Goal: Find specific page/section: Find specific page/section

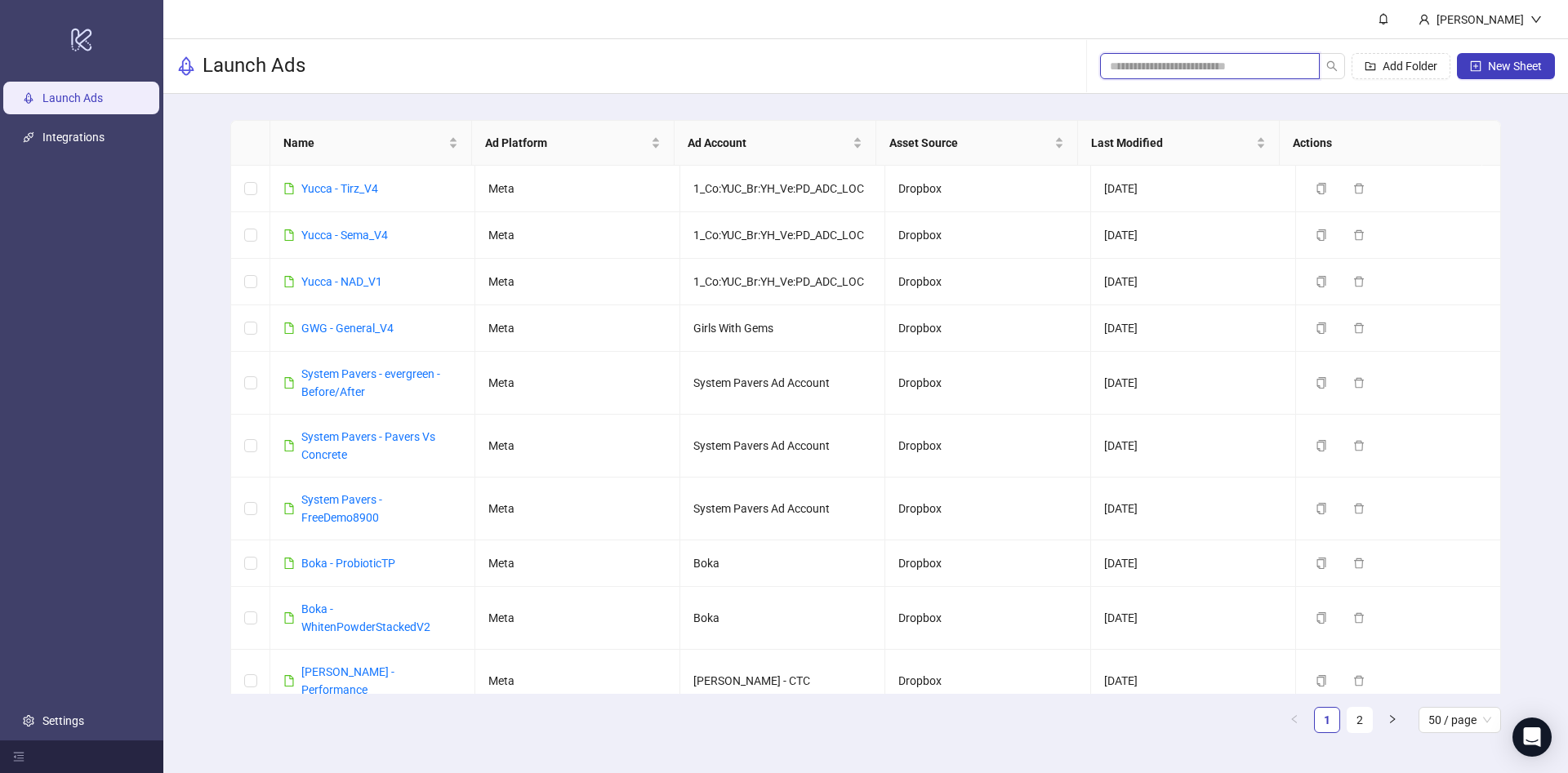
click at [1155, 70] on input "search" at bounding box center [1204, 66] width 187 height 18
click at [369, 228] on link "Yucca - Sema_V4" at bounding box center [345, 235] width 87 height 13
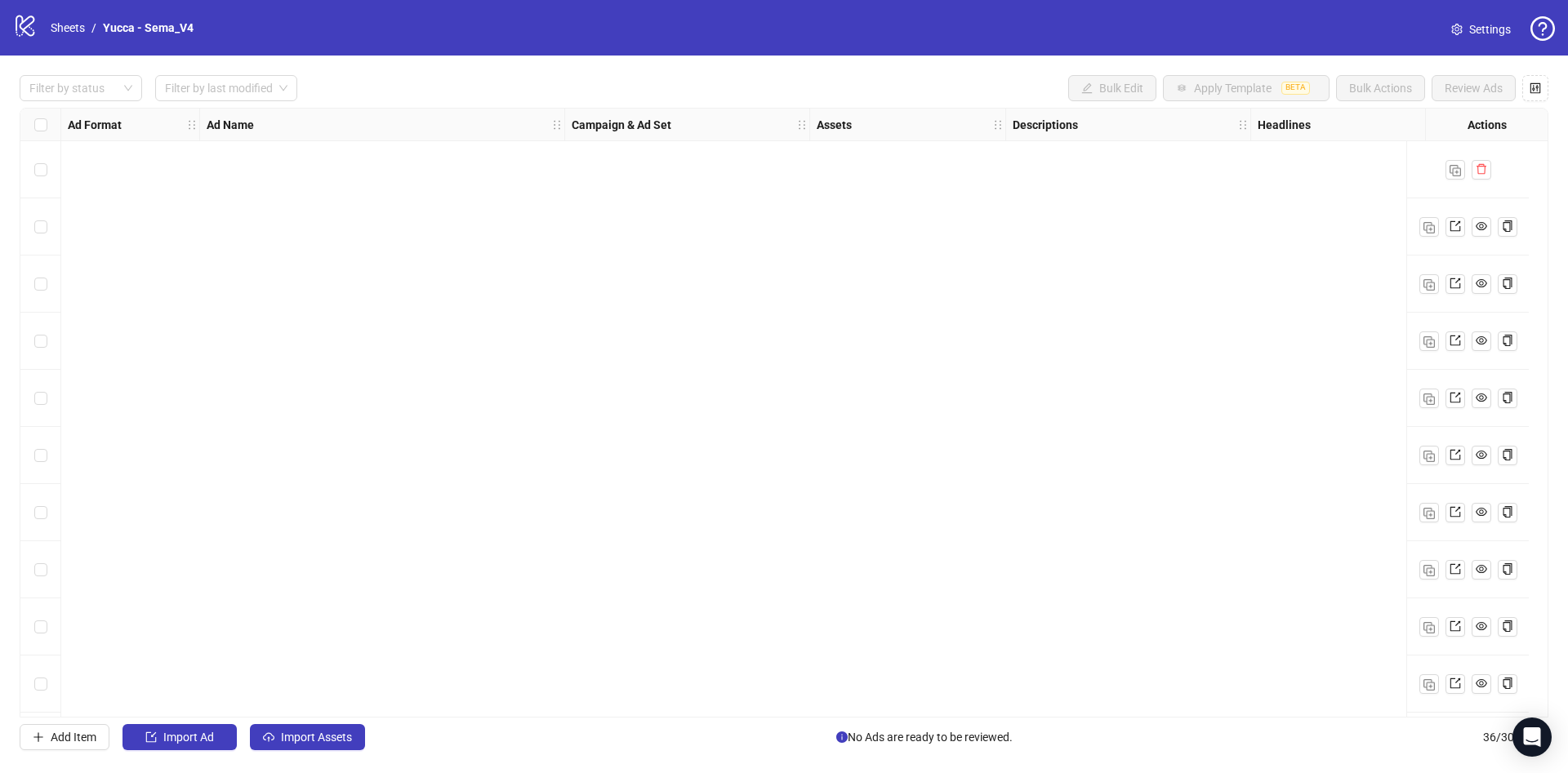
scroll to position [1488, 0]
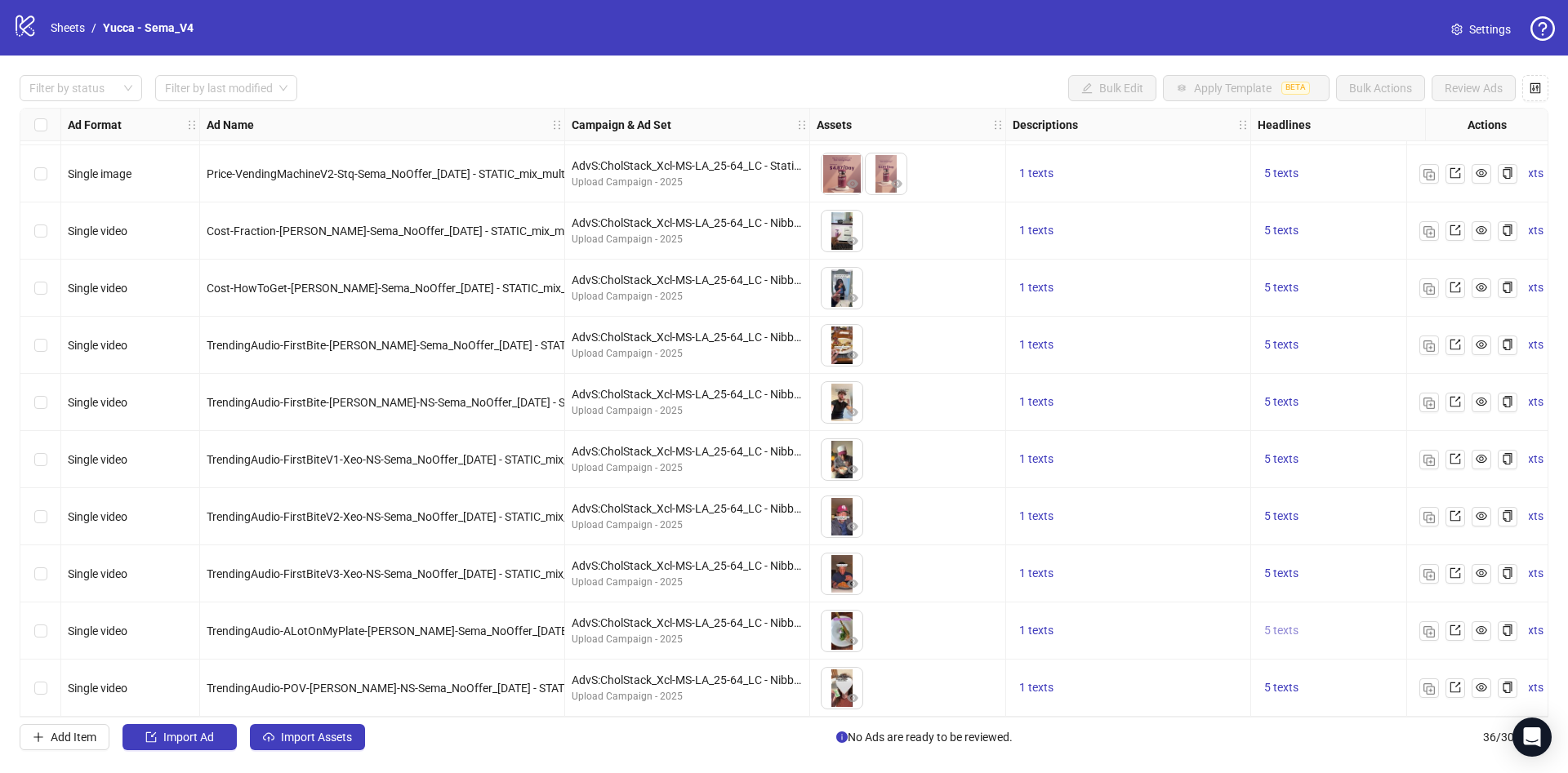
click at [1286, 624] on span "5 texts" at bounding box center [1281, 630] width 34 height 13
click at [1157, 457] on div "1 texts" at bounding box center [1128, 460] width 231 height 20
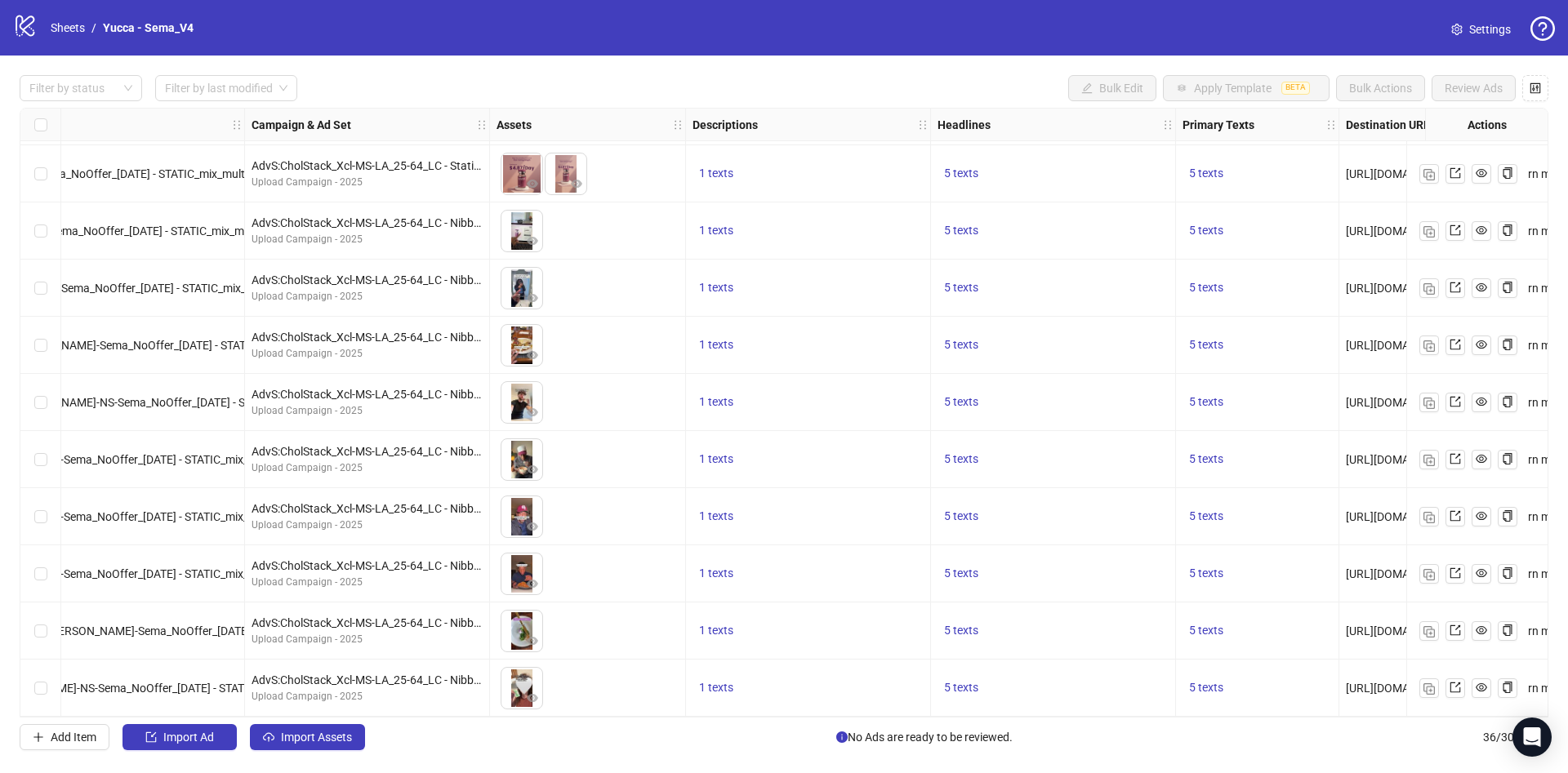
scroll to position [1488, 331]
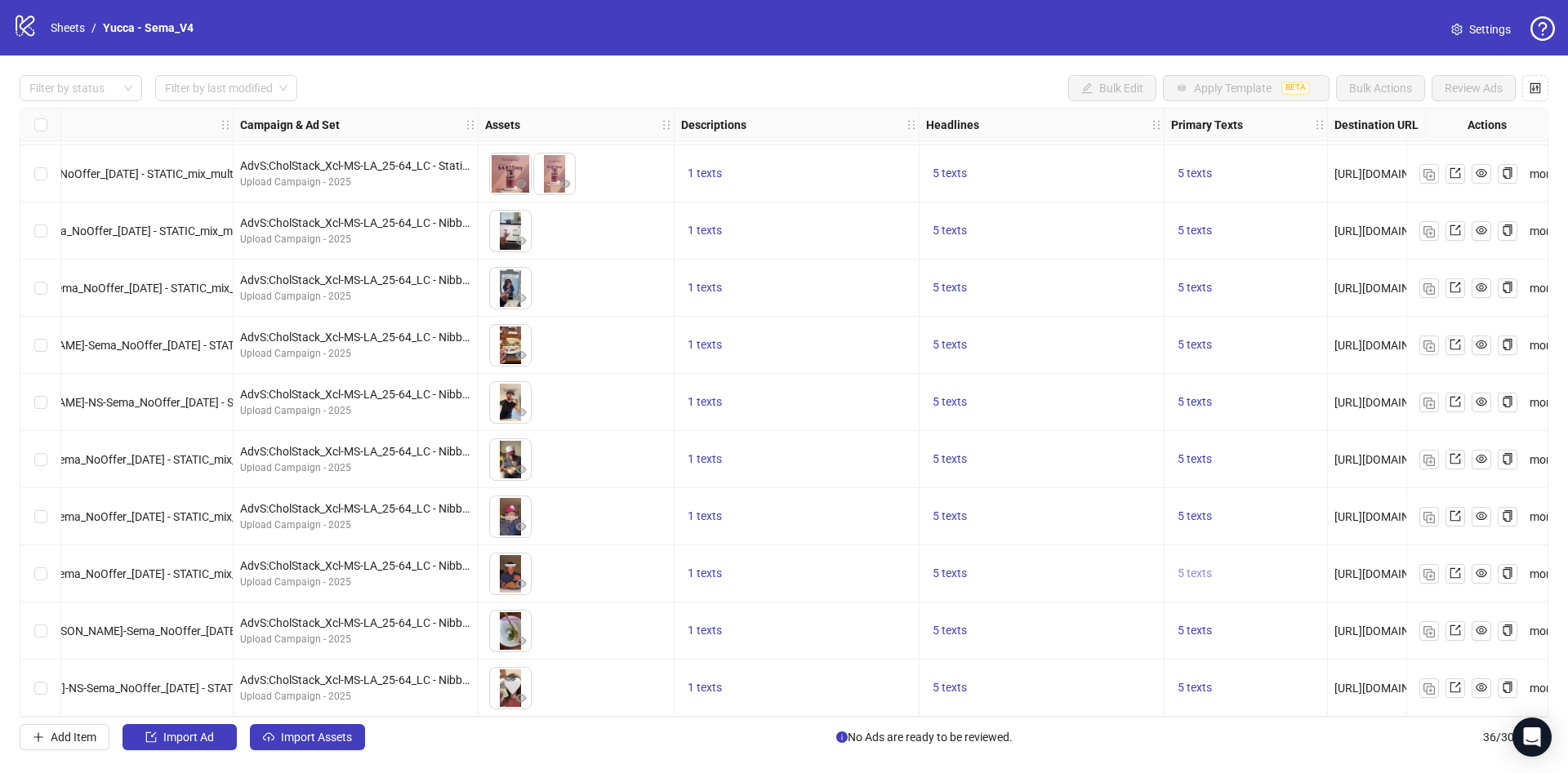
click at [1189, 572] on span "5 texts" at bounding box center [1194, 573] width 34 height 13
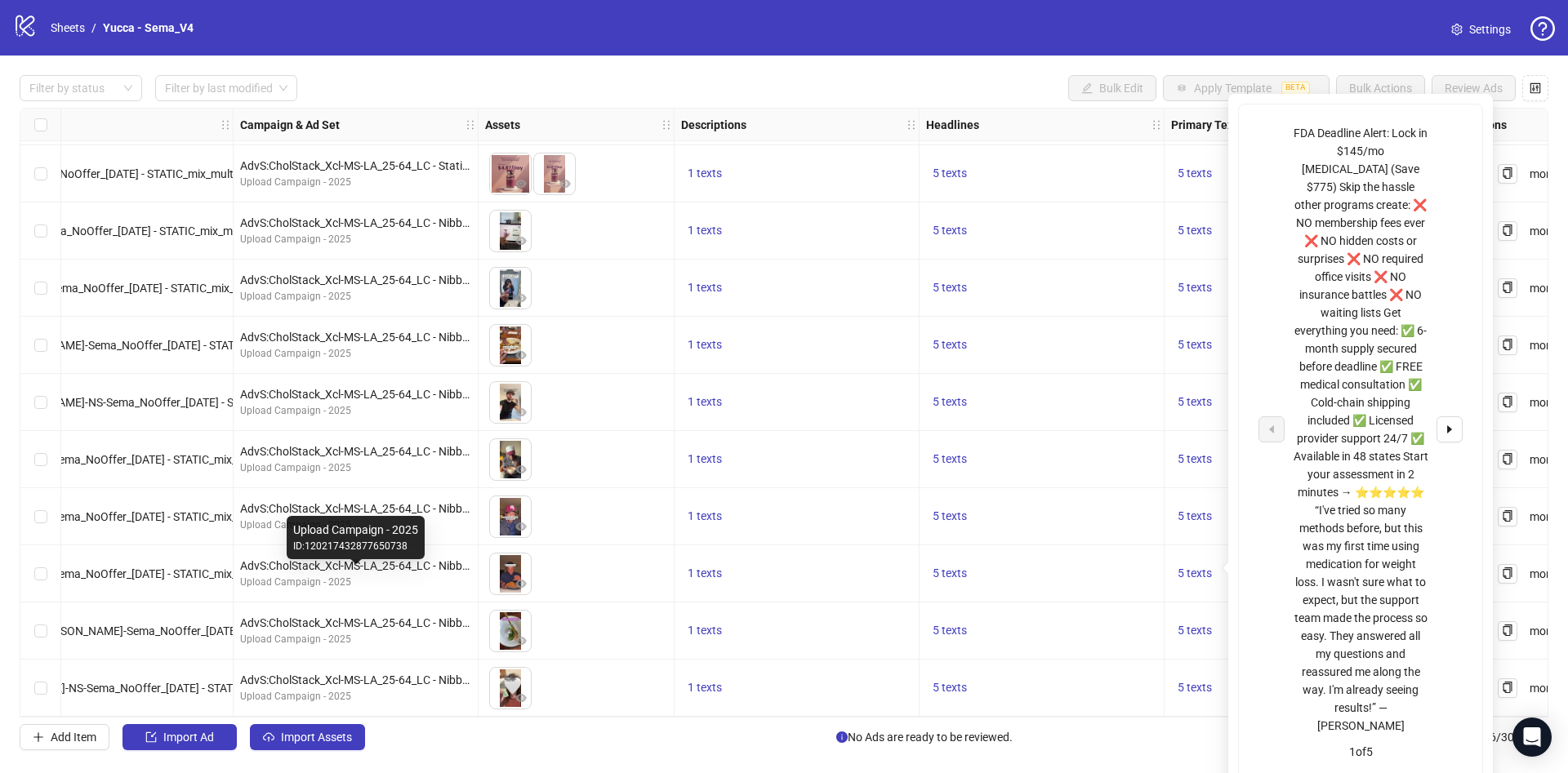
click at [287, 578] on div "Upload Campaign - 2025" at bounding box center [355, 582] width 231 height 15
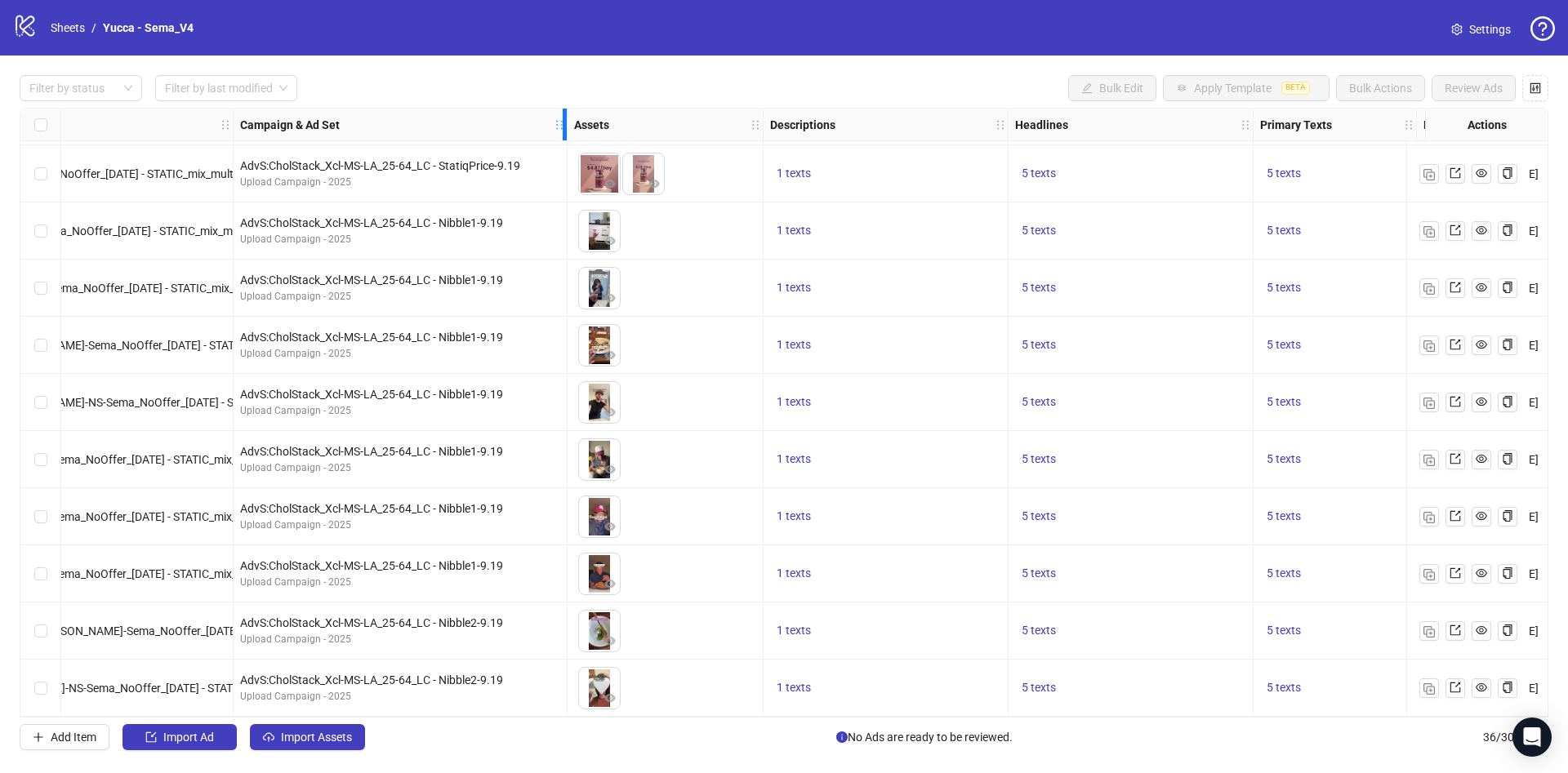
drag, startPoint x: 472, startPoint y: 126, endPoint x: 561, endPoint y: 150, distance: 92.2
click at [1296, 166] on span "5 texts" at bounding box center [1284, 173] width 34 height 13
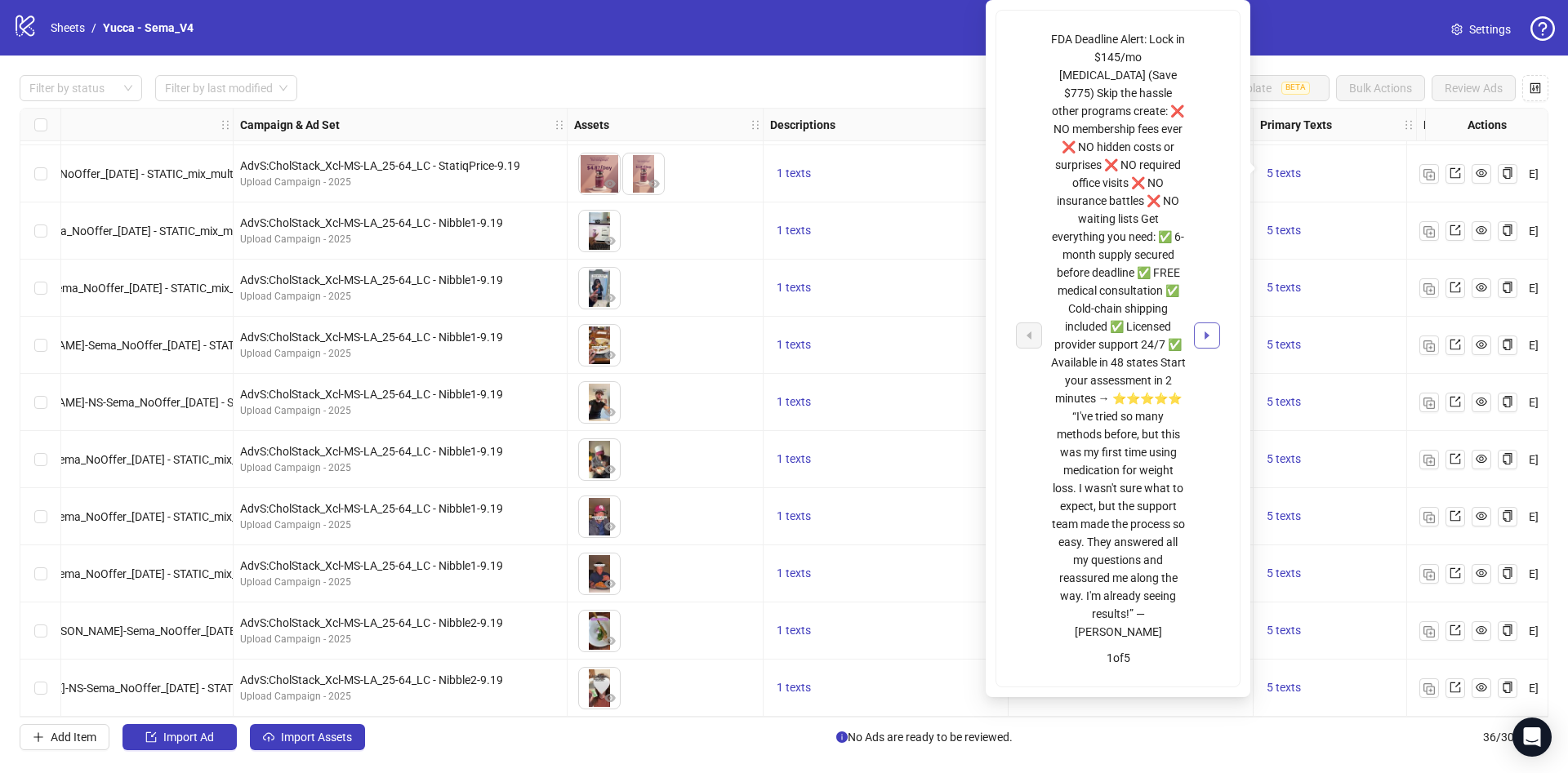
click at [1213, 323] on button "button" at bounding box center [1207, 336] width 26 height 26
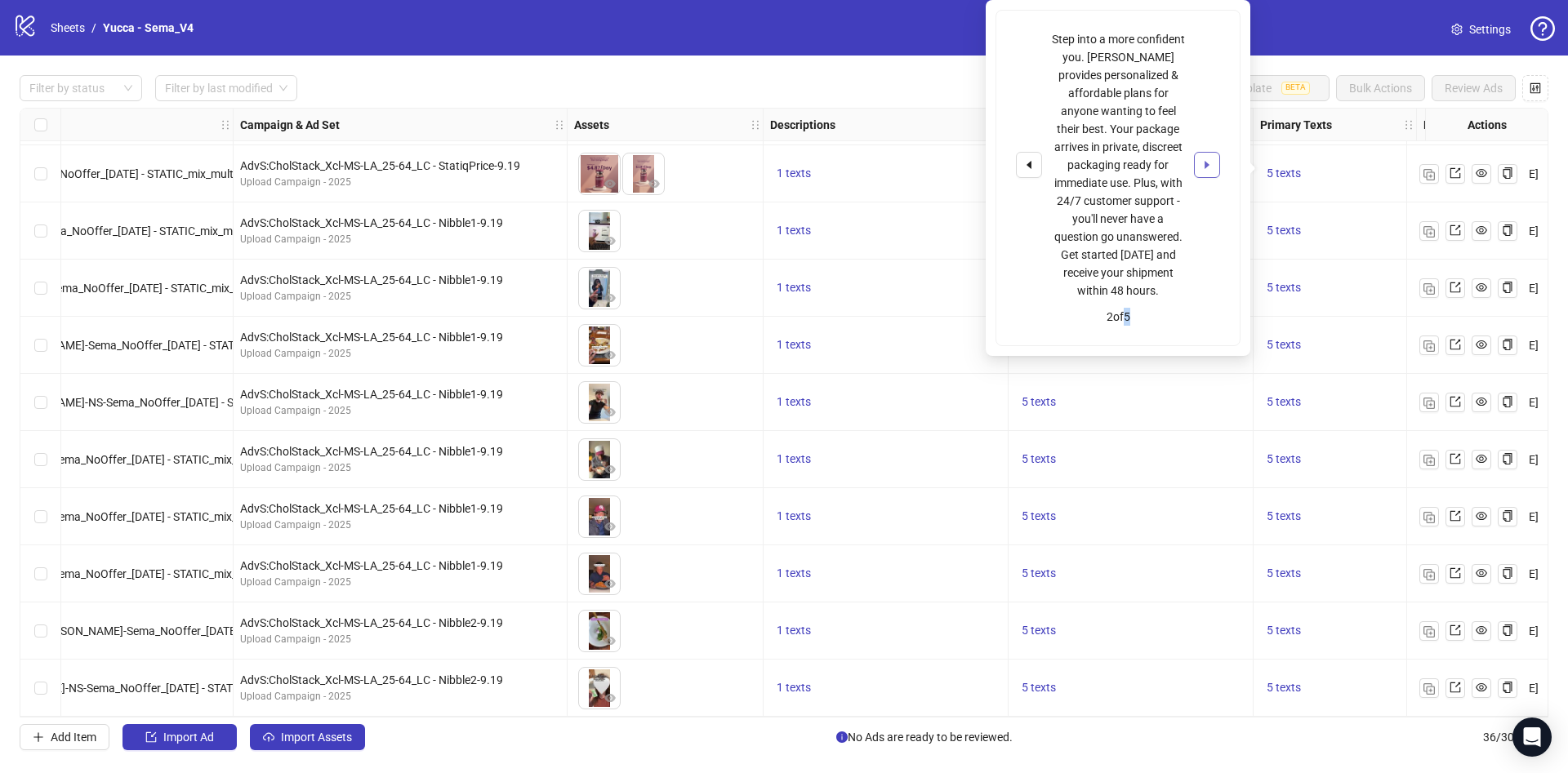
click at [1213, 321] on div "Step into a more confident you. [PERSON_NAME] provides personalized & affordabl…" at bounding box center [1118, 177] width 244 height 335
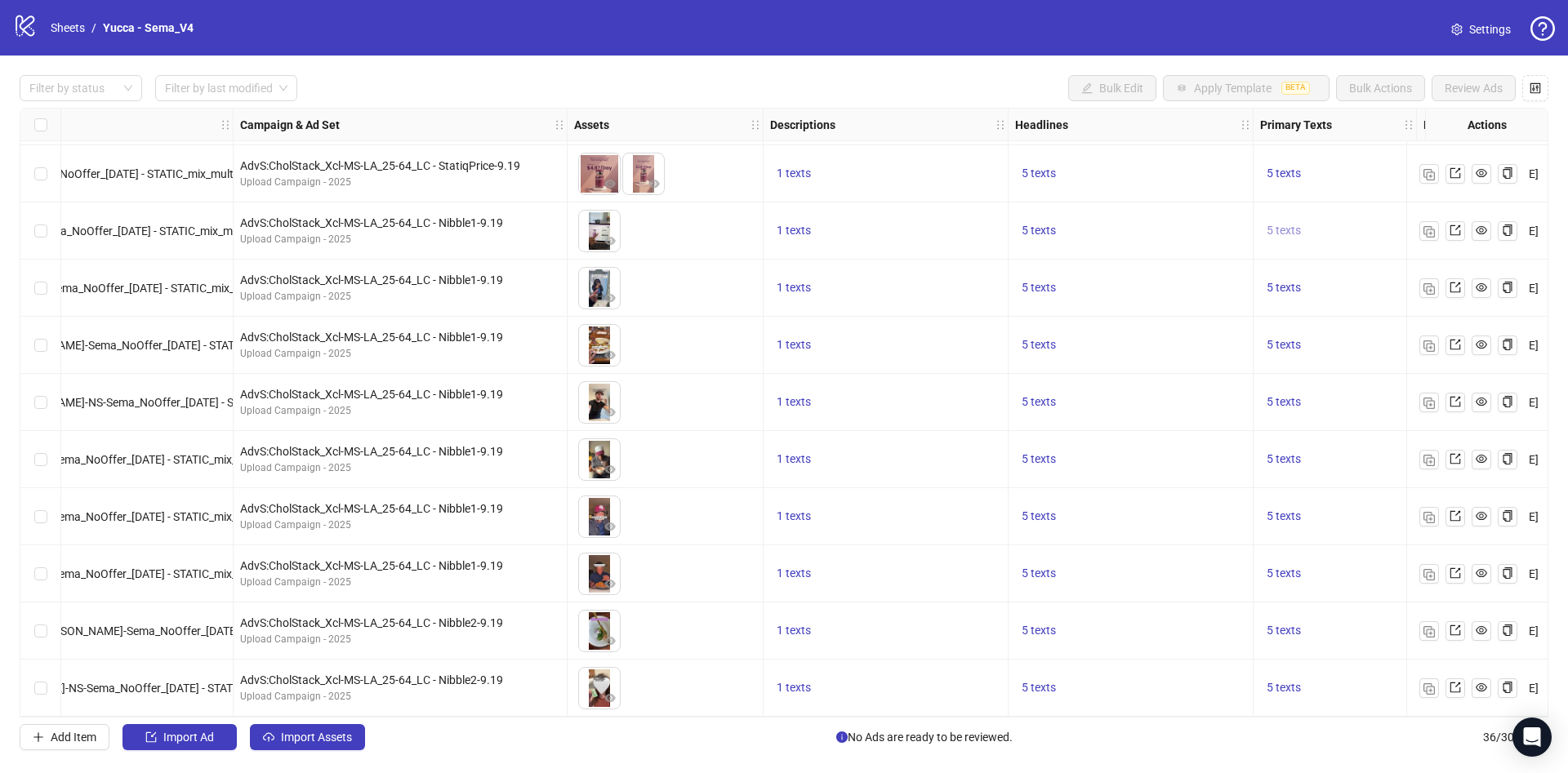
click at [1291, 224] on span "5 texts" at bounding box center [1284, 230] width 34 height 13
click at [1283, 281] on span "5 texts" at bounding box center [1284, 288] width 34 height 13
click at [1279, 338] on span "5 texts" at bounding box center [1284, 344] width 34 height 13
click at [1280, 395] on span "5 texts" at bounding box center [1284, 402] width 34 height 13
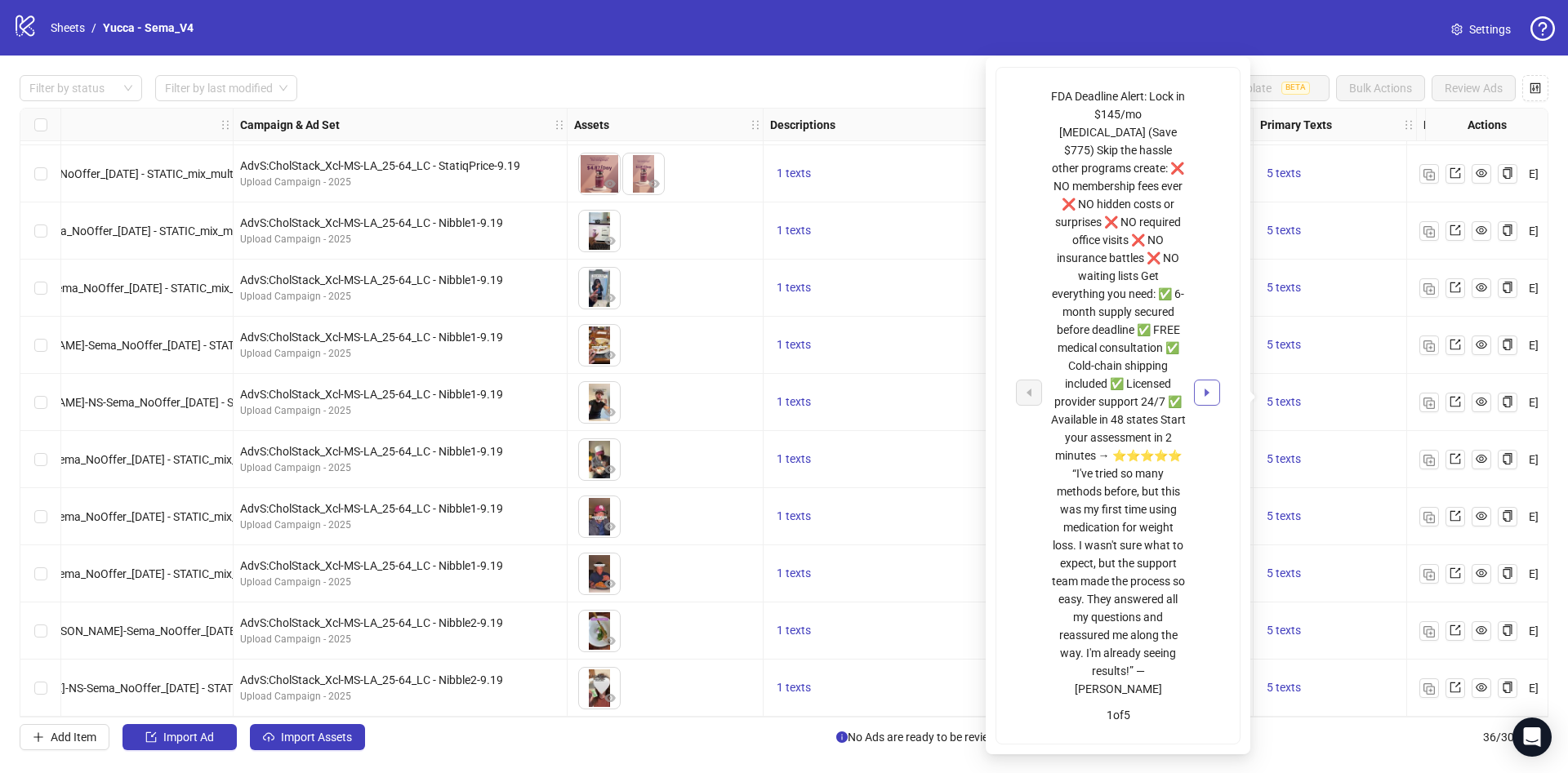
click at [1202, 387] on icon "caret-right" at bounding box center [1206, 393] width 11 height 11
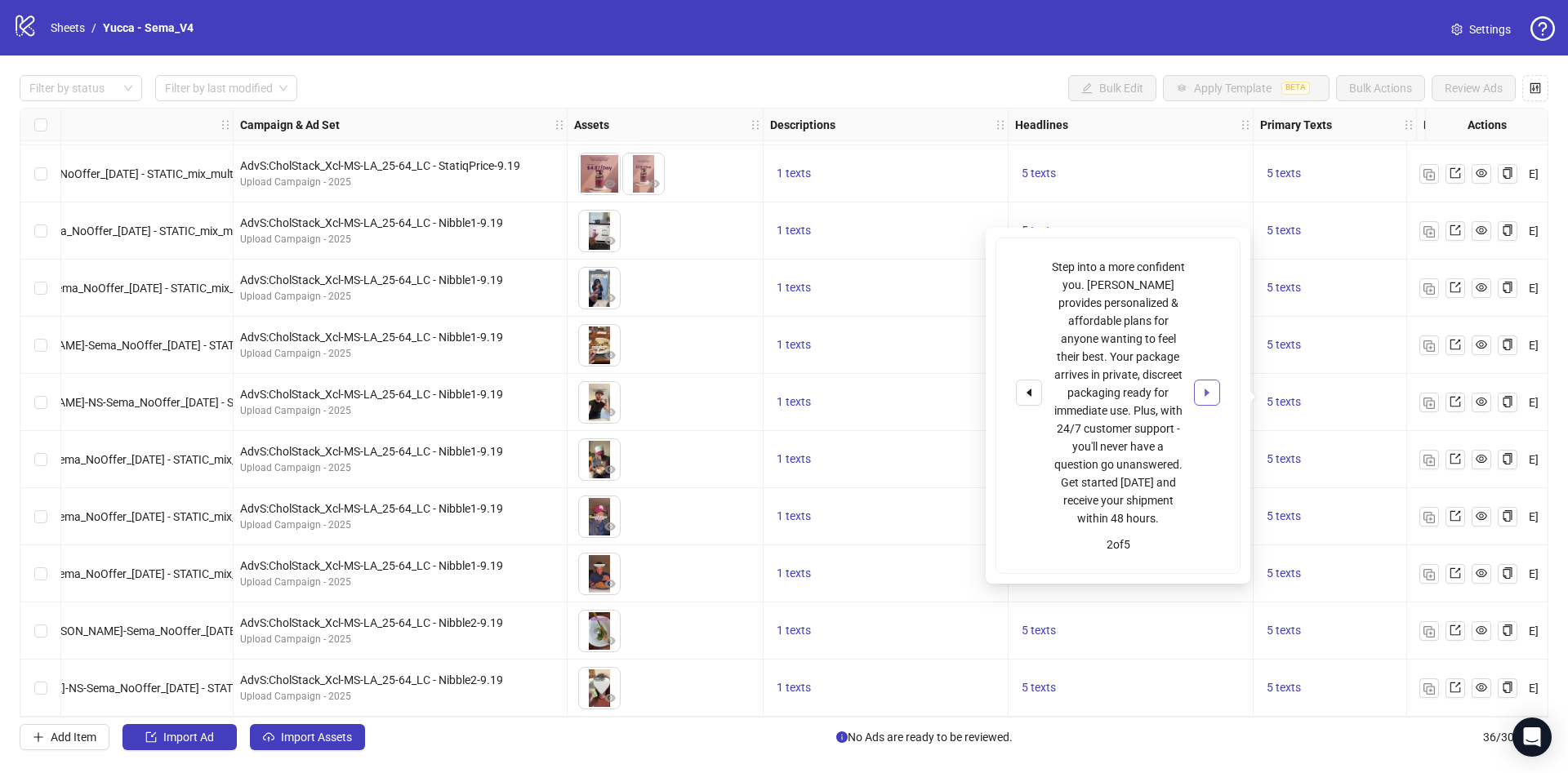
click at [1202, 387] on icon "caret-right" at bounding box center [1206, 393] width 11 height 11
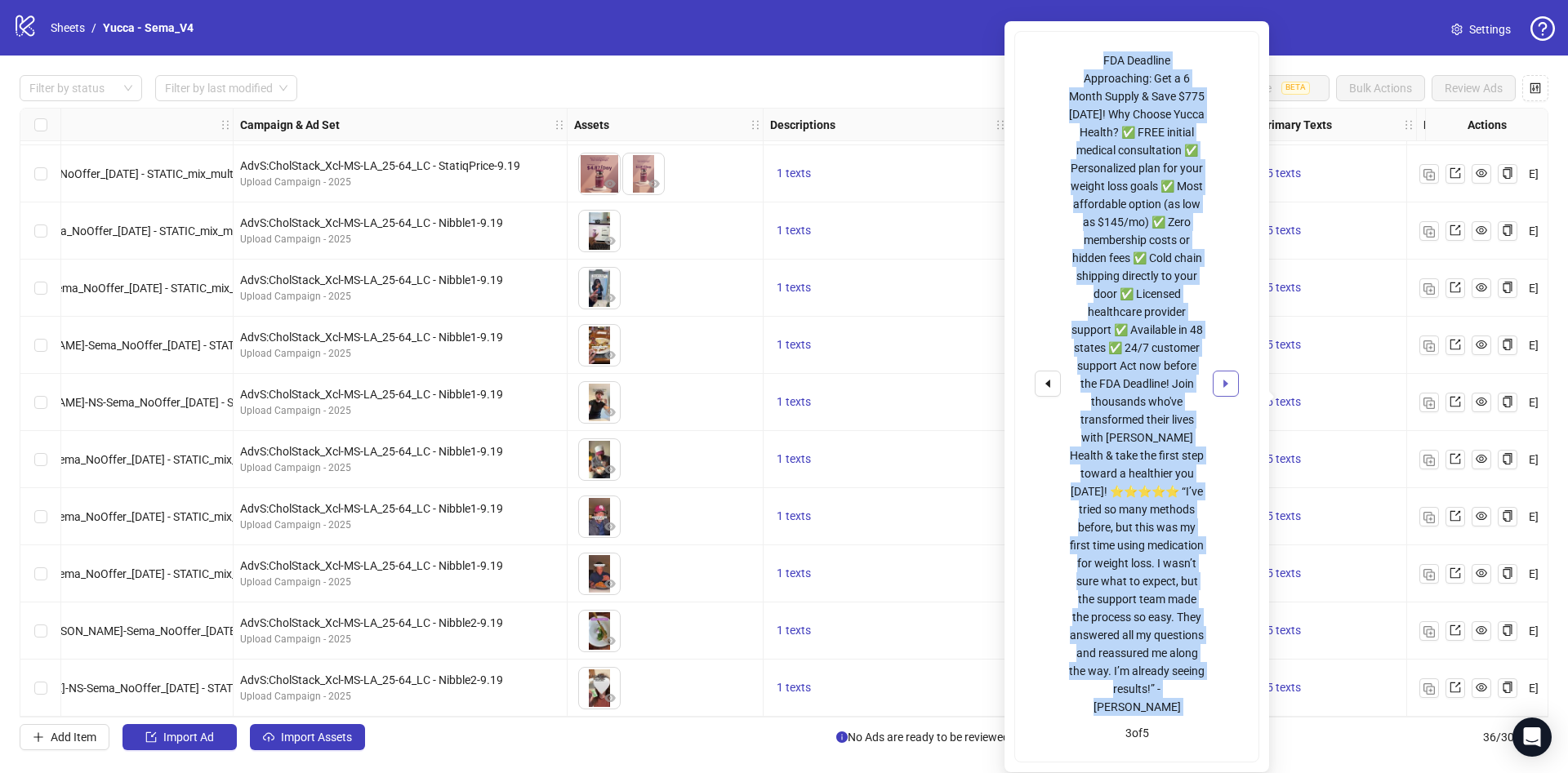
click at [1202, 381] on div "FDA Deadline Approaching: Get a 6 Month Supply & Save $775 [DATE]! Why Choose Y…" at bounding box center [1137, 383] width 136 height 664
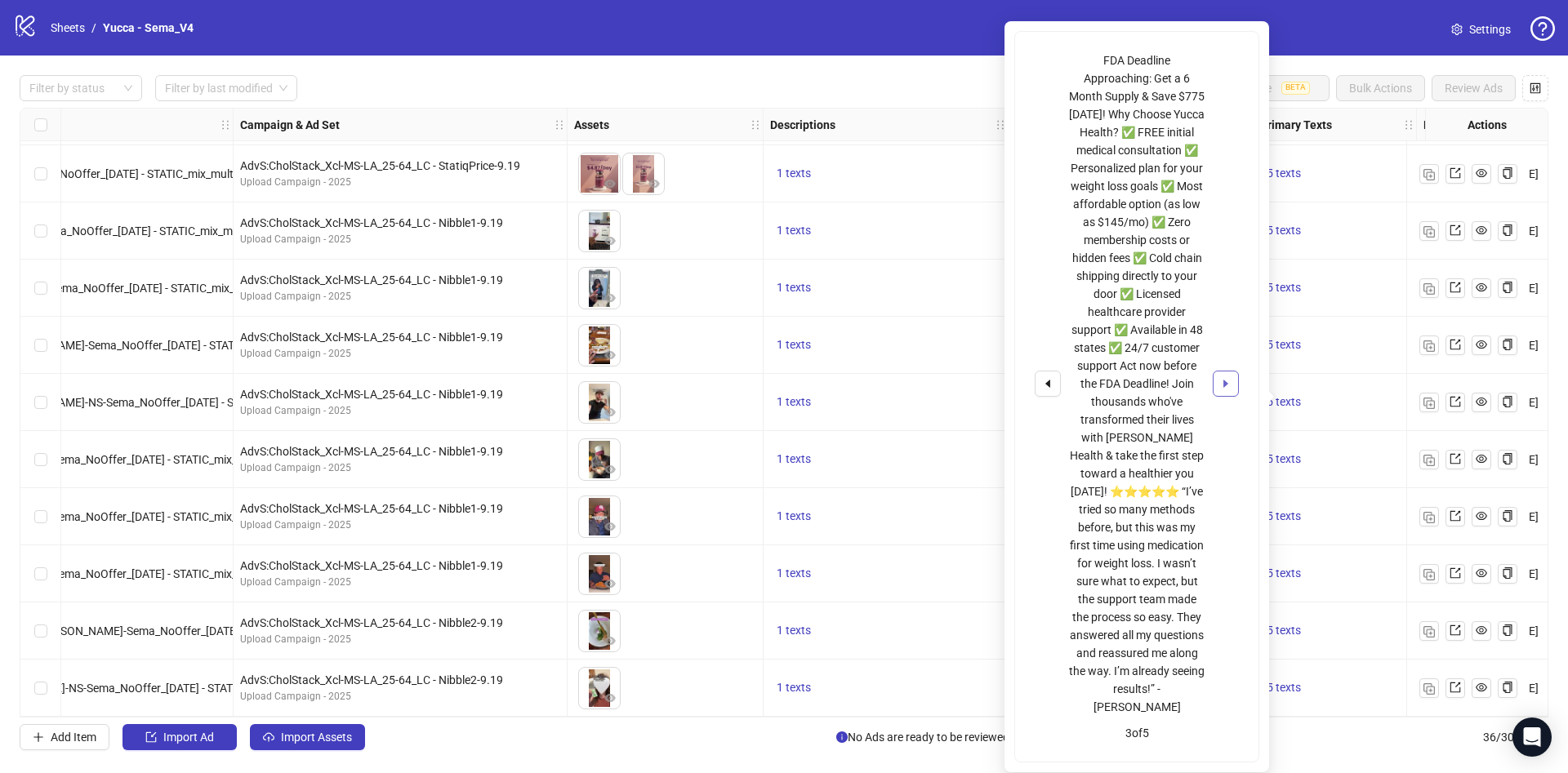
click at [1218, 384] on button "button" at bounding box center [1226, 384] width 26 height 26
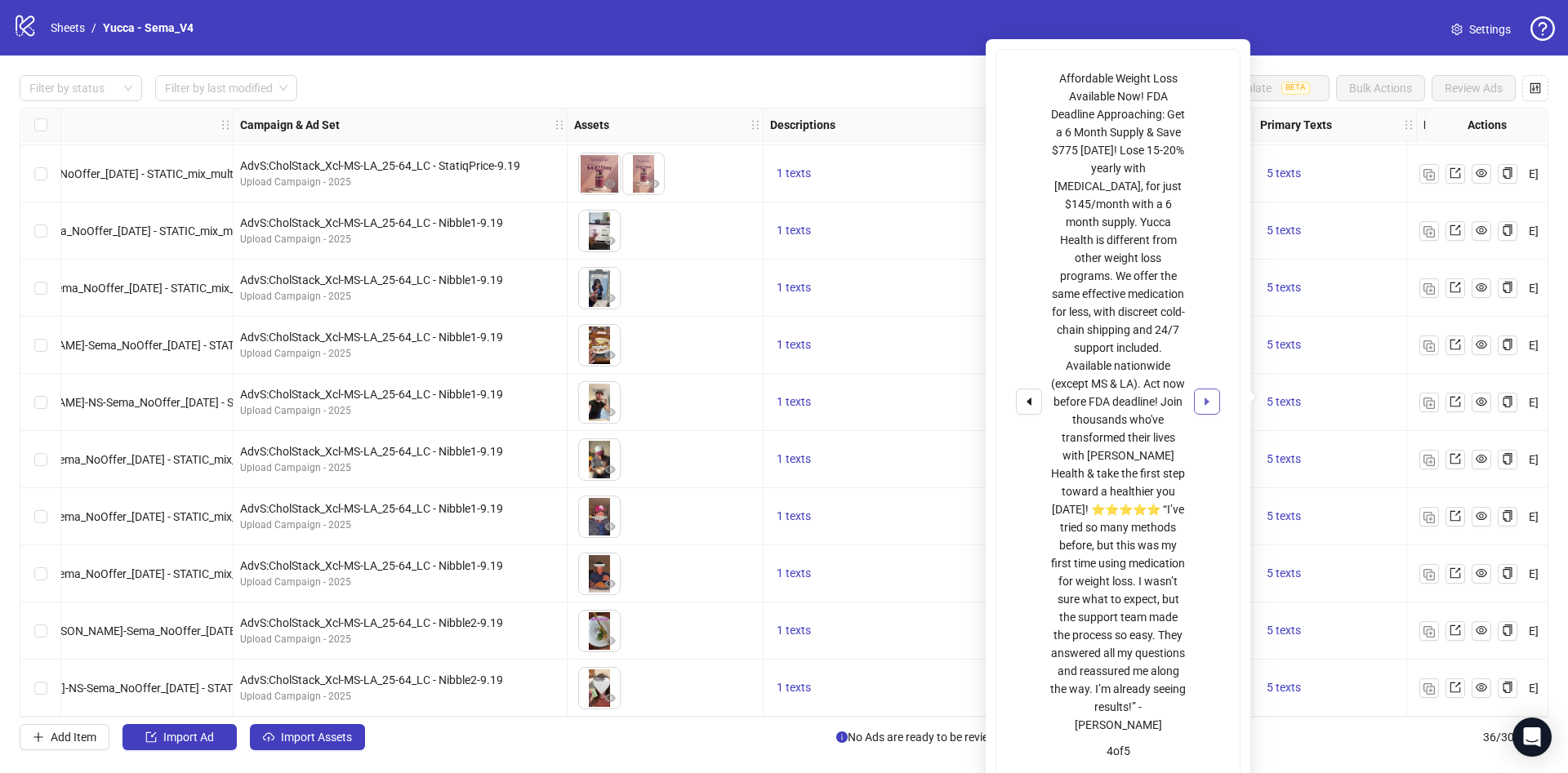
click at [1218, 389] on button "button" at bounding box center [1207, 402] width 26 height 26
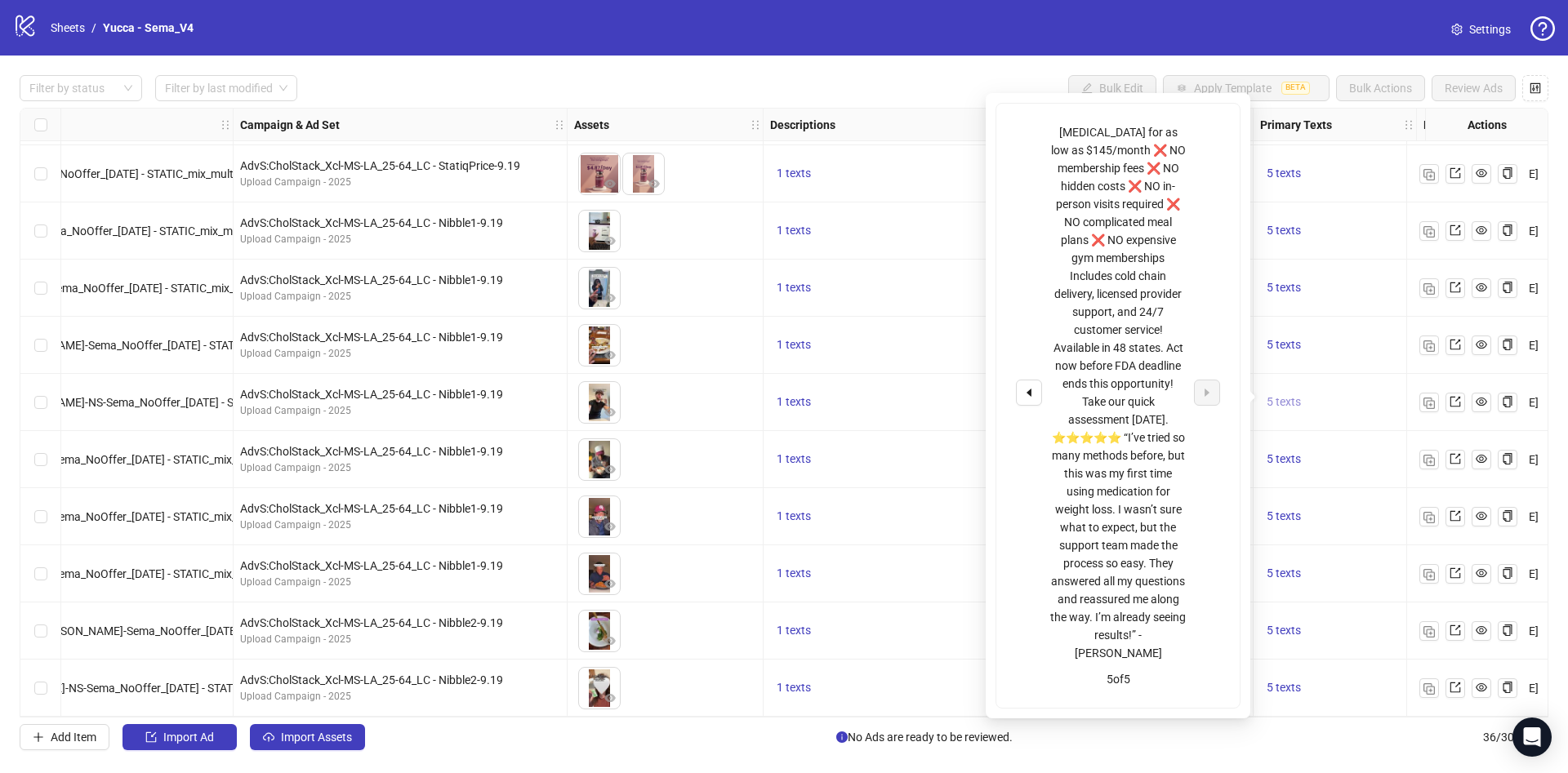
click at [1298, 395] on span "5 texts" at bounding box center [1284, 402] width 34 height 13
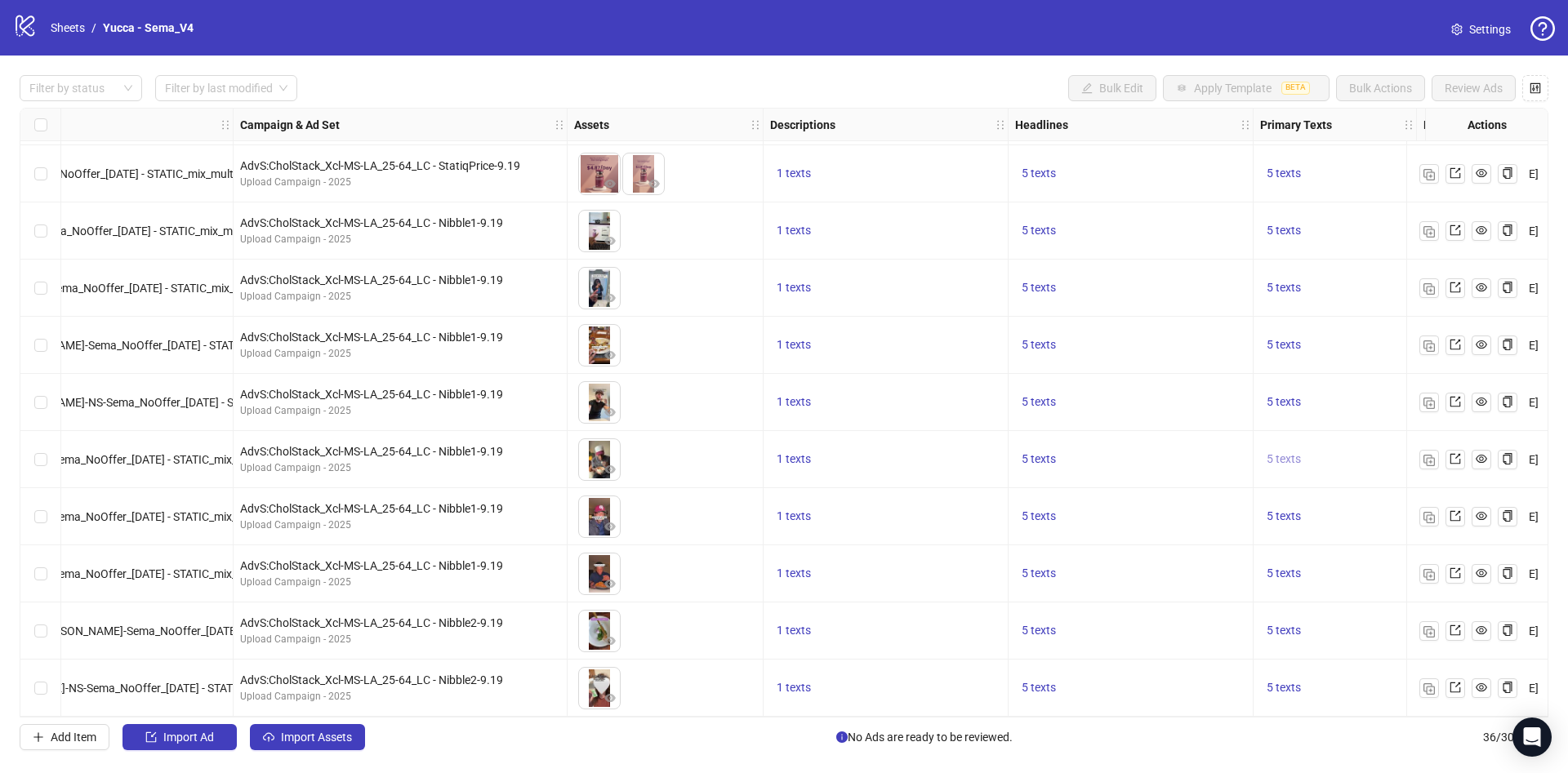
click at [1280, 452] on span "5 texts" at bounding box center [1284, 459] width 34 height 13
click at [1278, 395] on span "5 texts" at bounding box center [1284, 402] width 34 height 13
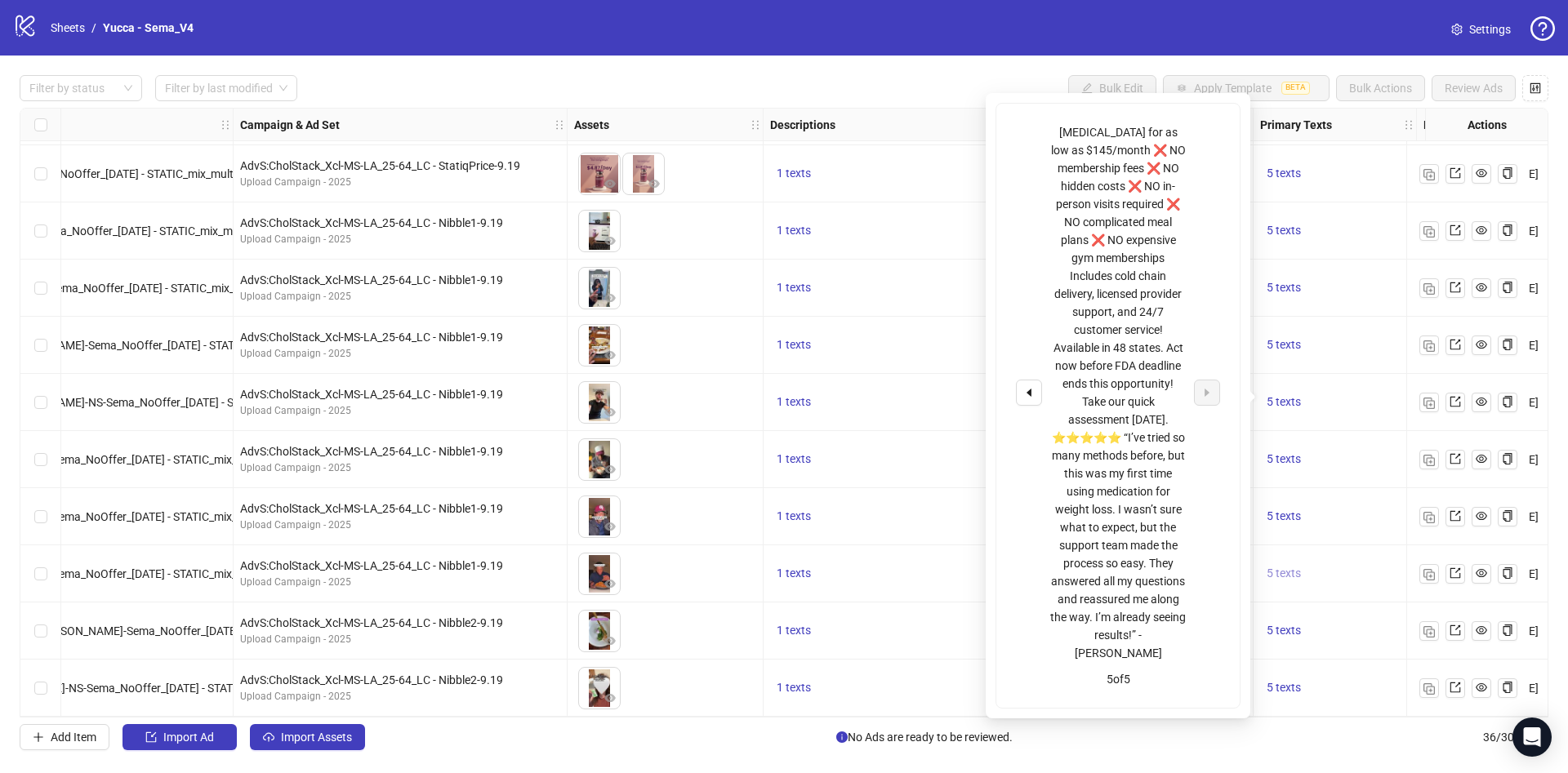
click at [1276, 568] on span "5 texts" at bounding box center [1284, 573] width 34 height 13
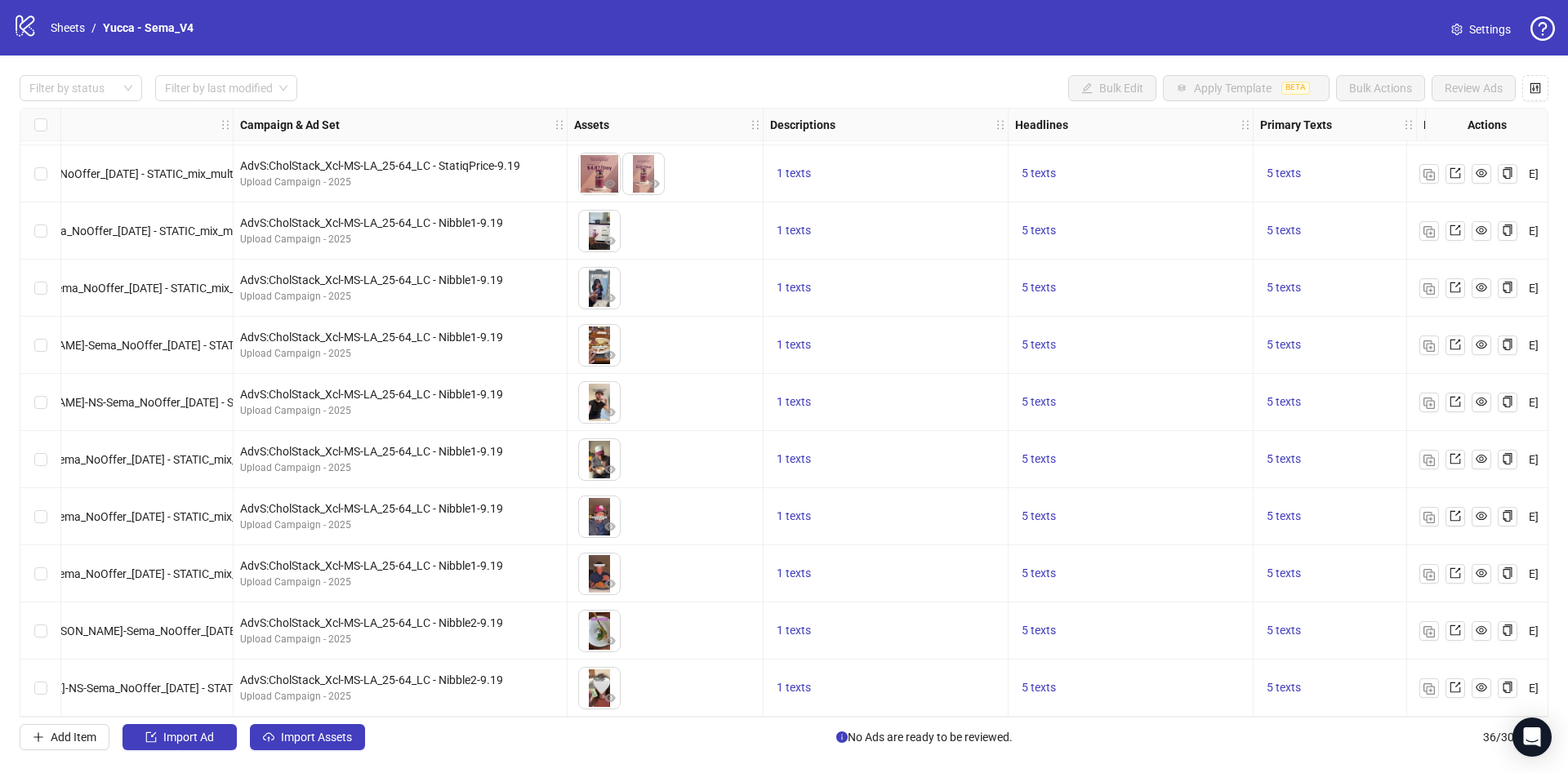
click at [1374, 306] on div "5 texts" at bounding box center [1335, 288] width 163 height 58
click at [1050, 166] on span "5 texts" at bounding box center [1038, 173] width 34 height 13
click at [1288, 158] on icon "caret-right" at bounding box center [1293, 155] width 11 height 11
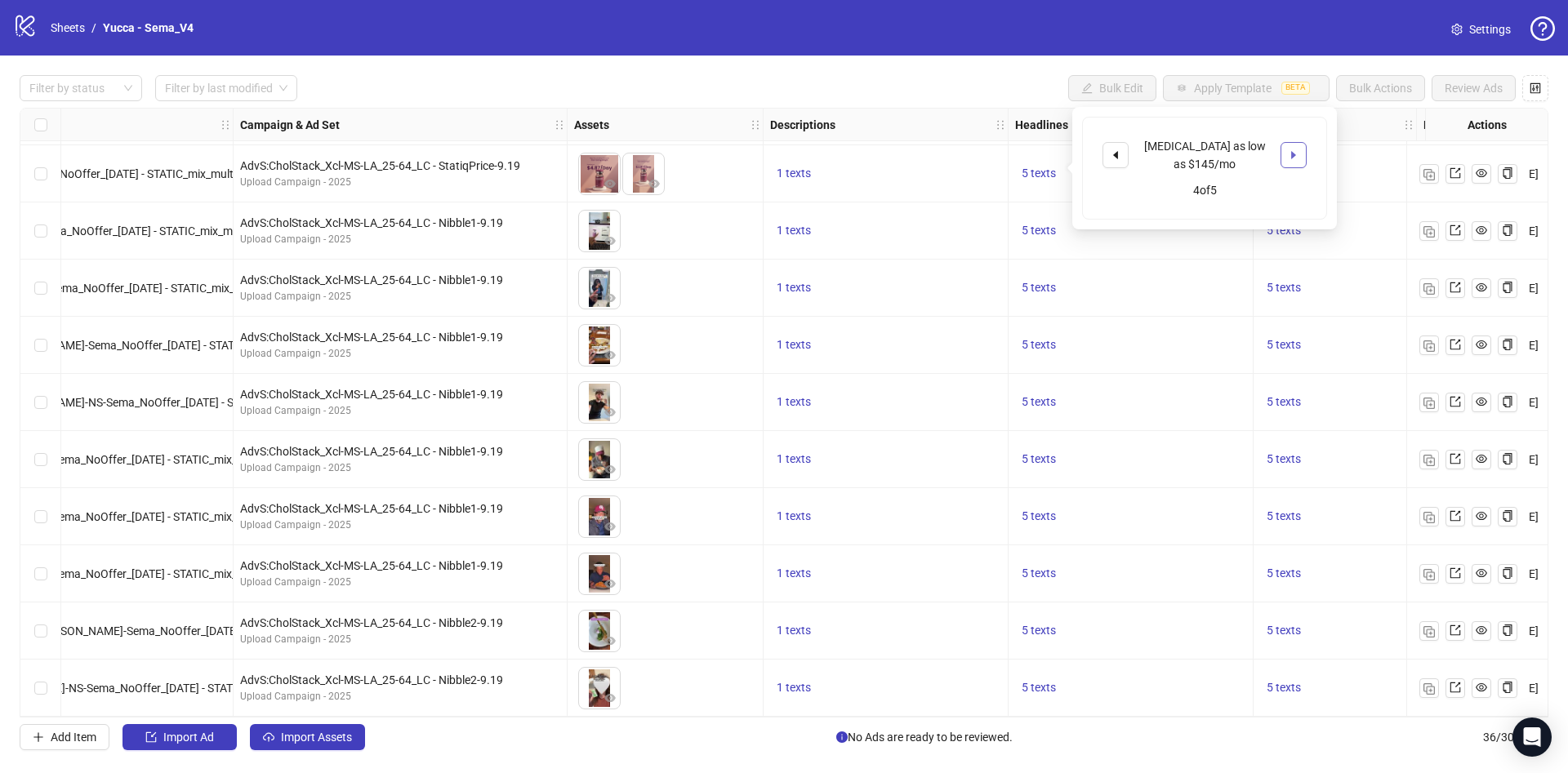
click at [1288, 158] on icon "caret-right" at bounding box center [1293, 155] width 11 height 11
click at [1036, 624] on span "5 texts" at bounding box center [1038, 630] width 34 height 13
click at [1376, 431] on div "5 texts" at bounding box center [1335, 460] width 163 height 58
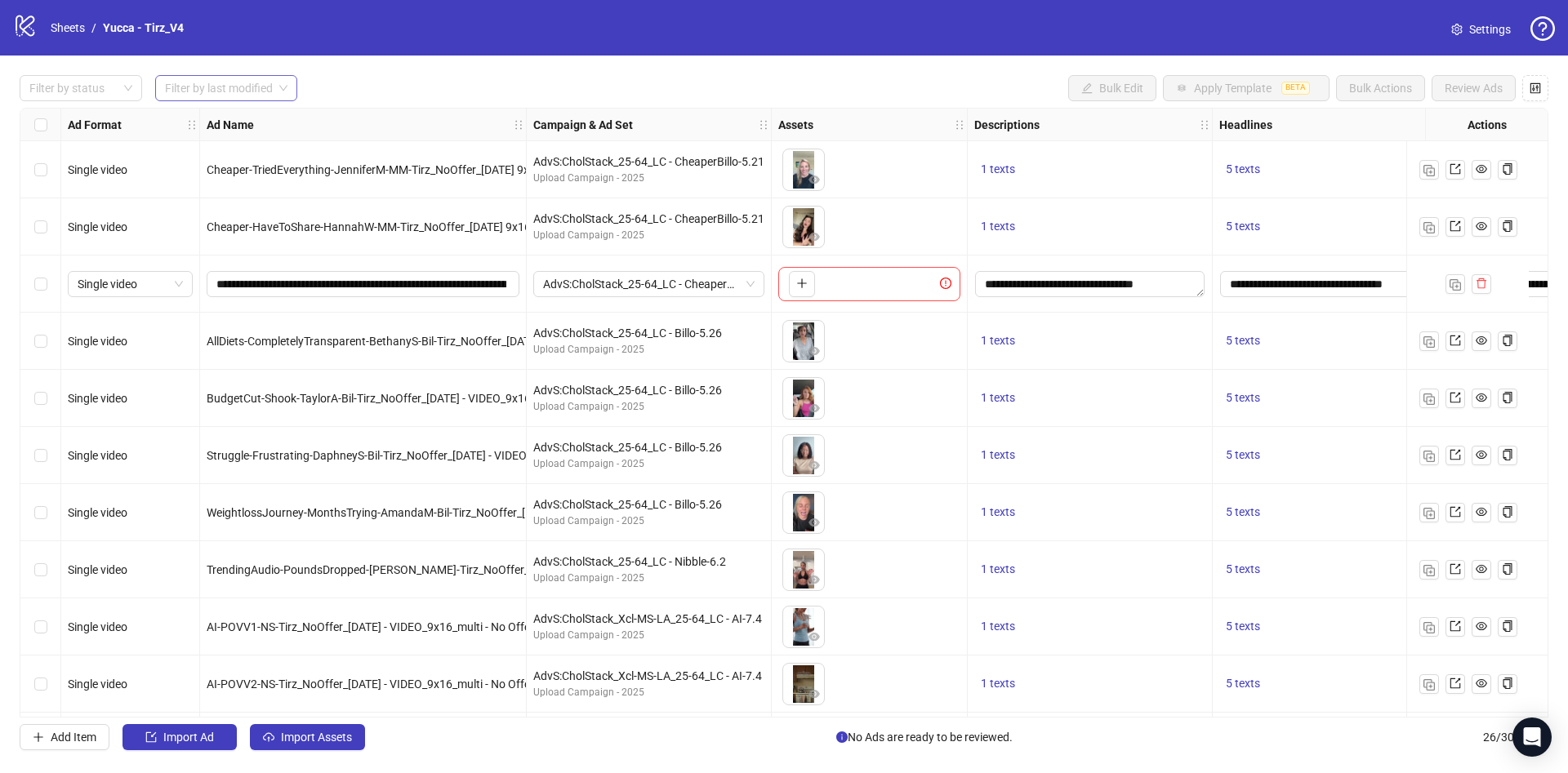
click at [233, 88] on input "search" at bounding box center [219, 88] width 108 height 25
click at [204, 139] on div "Last 3 Days" at bounding box center [227, 147] width 118 height 18
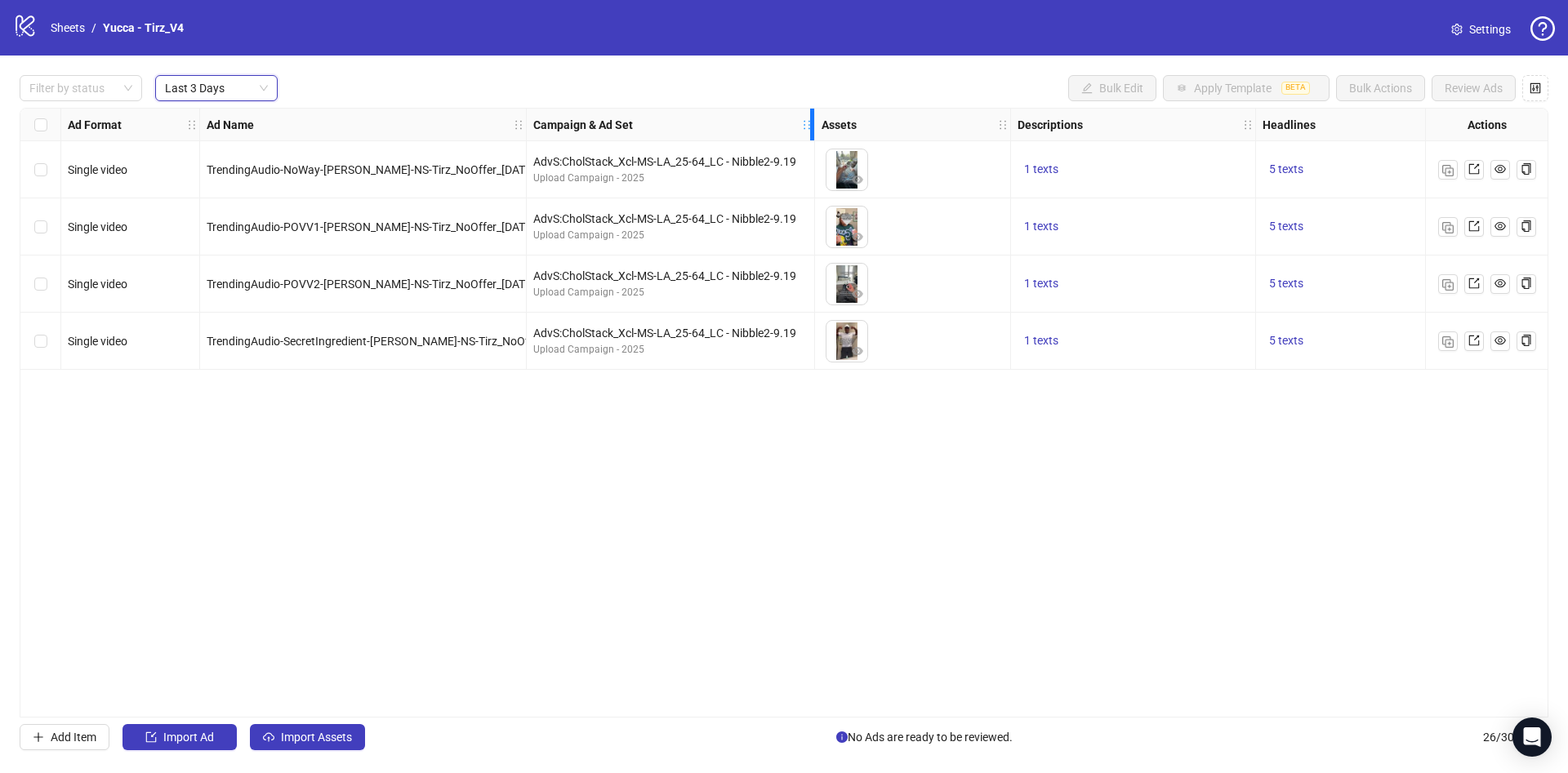
drag, startPoint x: 760, startPoint y: 124, endPoint x: 803, endPoint y: 144, distance: 47.4
click at [803, 144] on div "Ad Format Ad Name Campaign & Ad Set Assets Descriptions Headlines Primary Texts…" at bounding box center [965, 239] width 1889 height 261
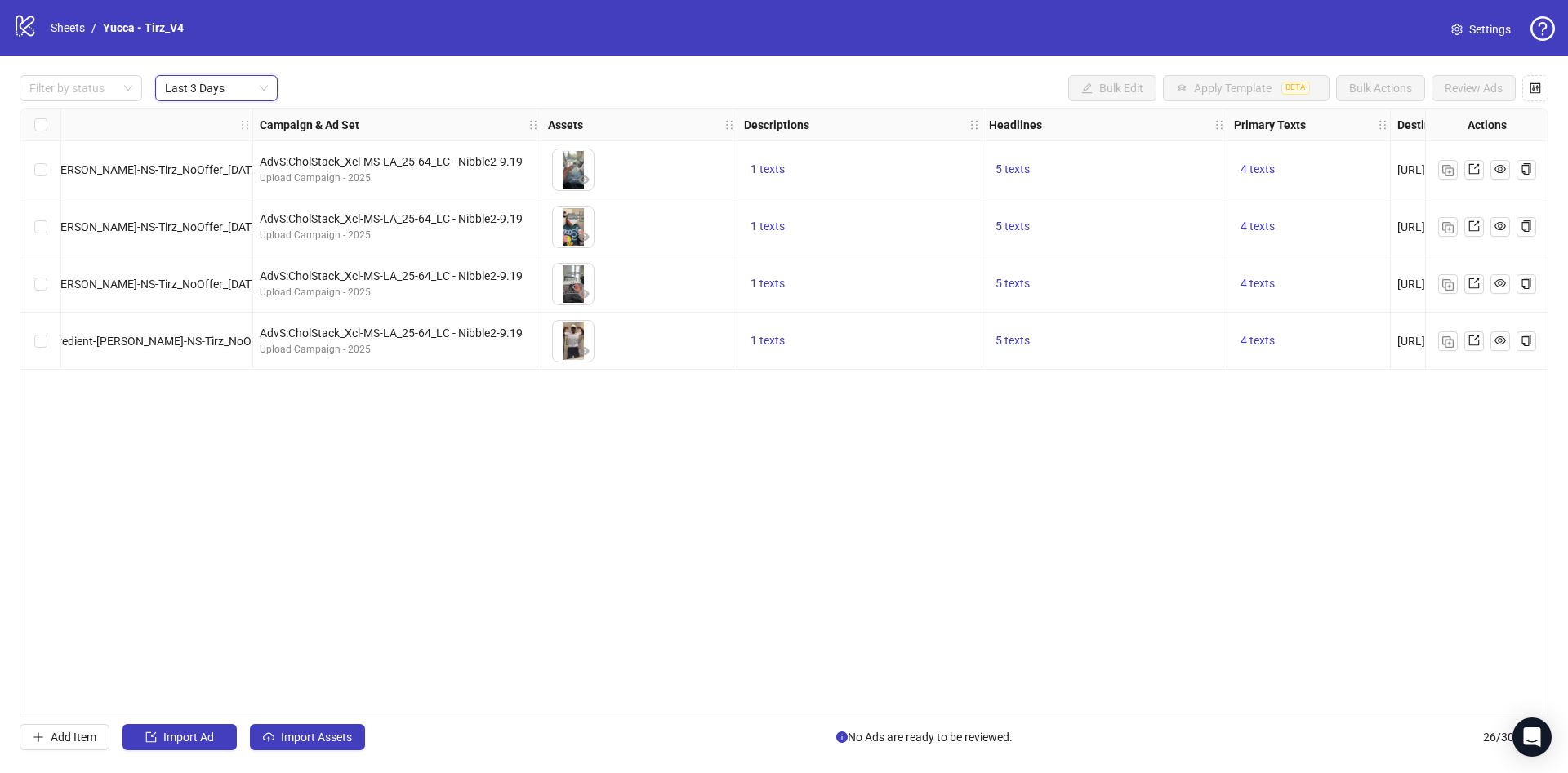
scroll to position [0, 299]
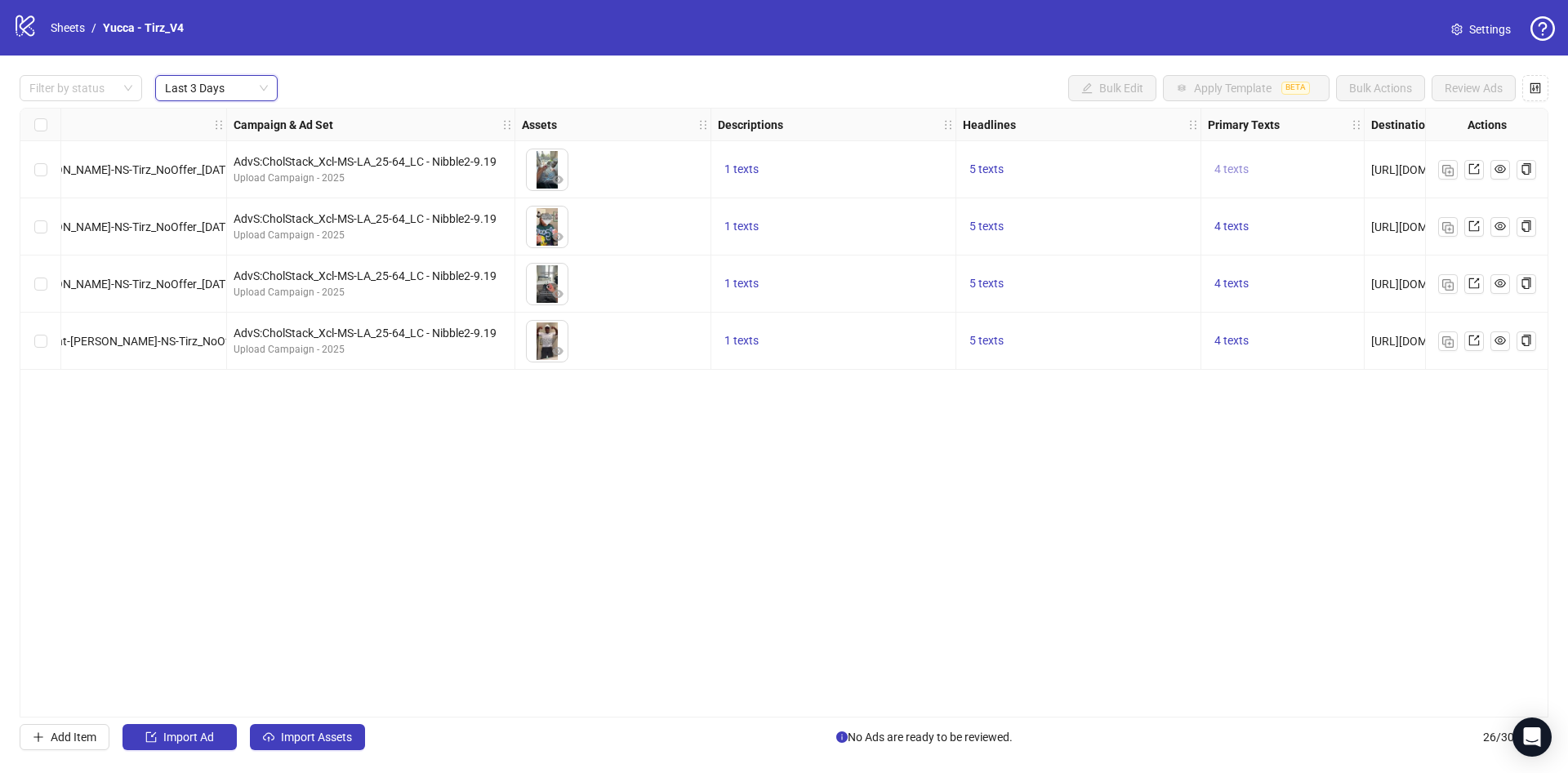
click at [1239, 171] on span "4 texts" at bounding box center [1231, 169] width 34 height 13
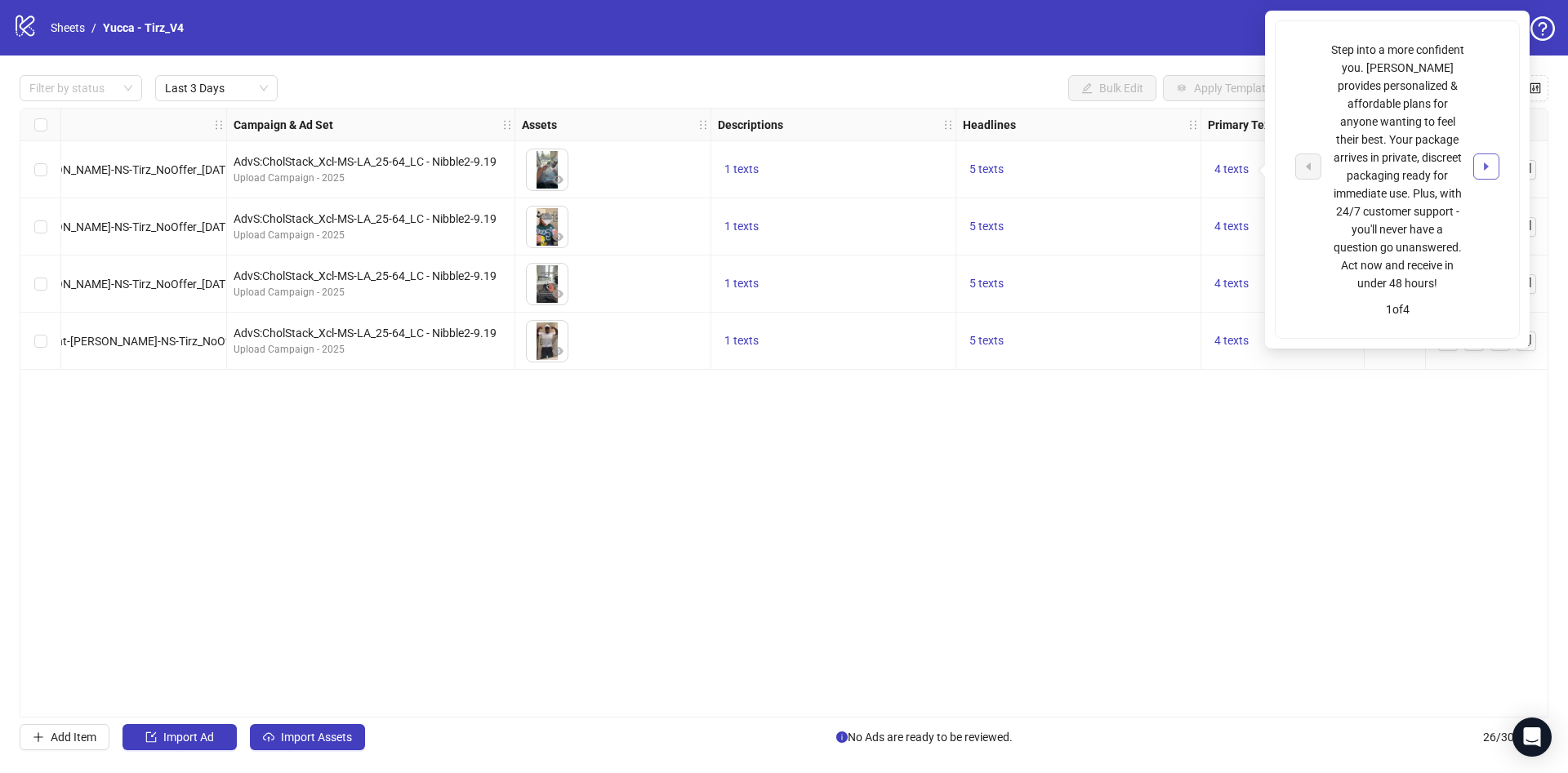
click at [1492, 156] on button "button" at bounding box center [1486, 167] width 26 height 26
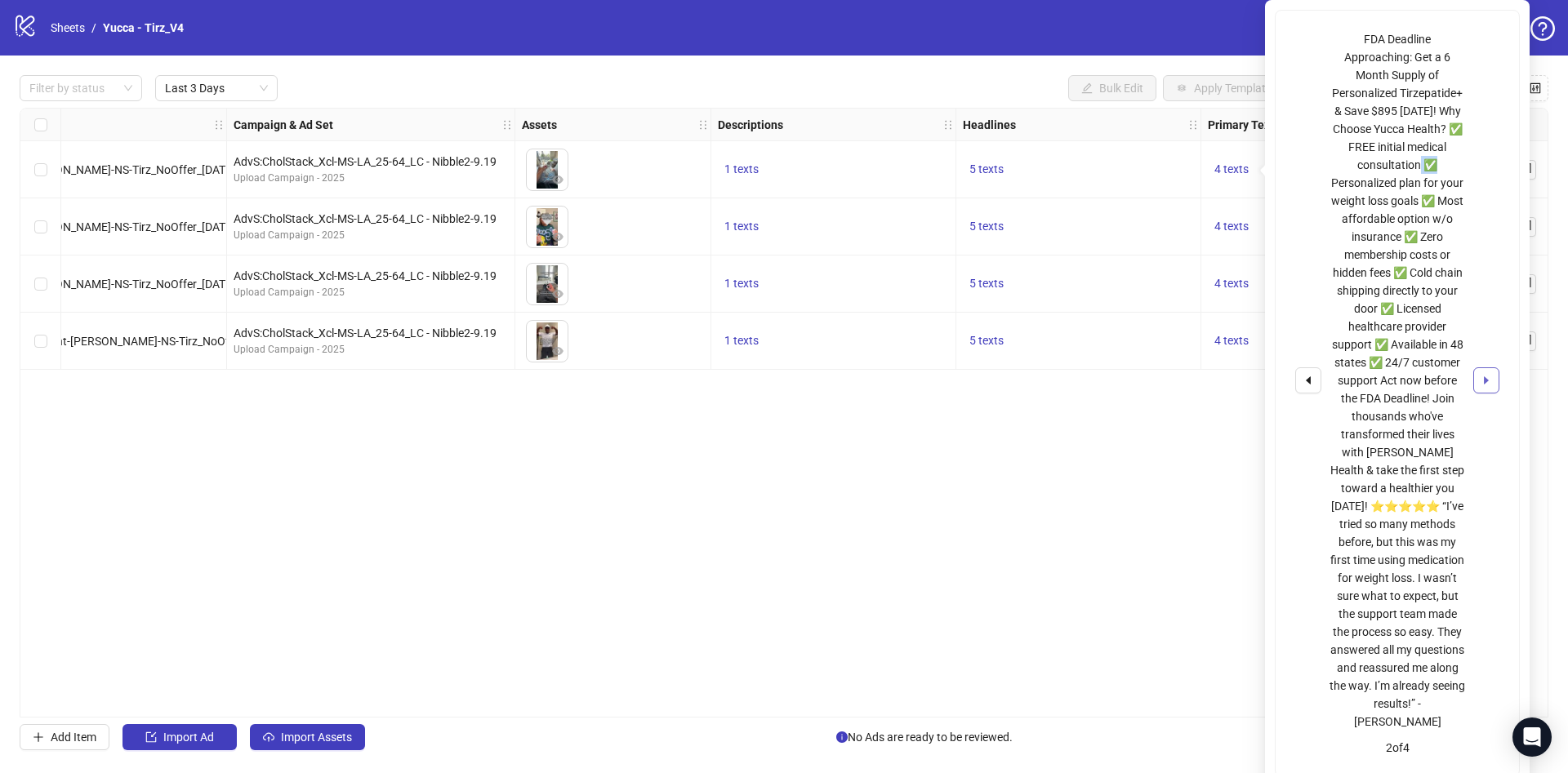
click at [1492, 156] on div "FDA Deadline Approaching: Get a 6 Month Supply of Personalized Tirzepatide+ & S…" at bounding box center [1397, 380] width 204 height 700
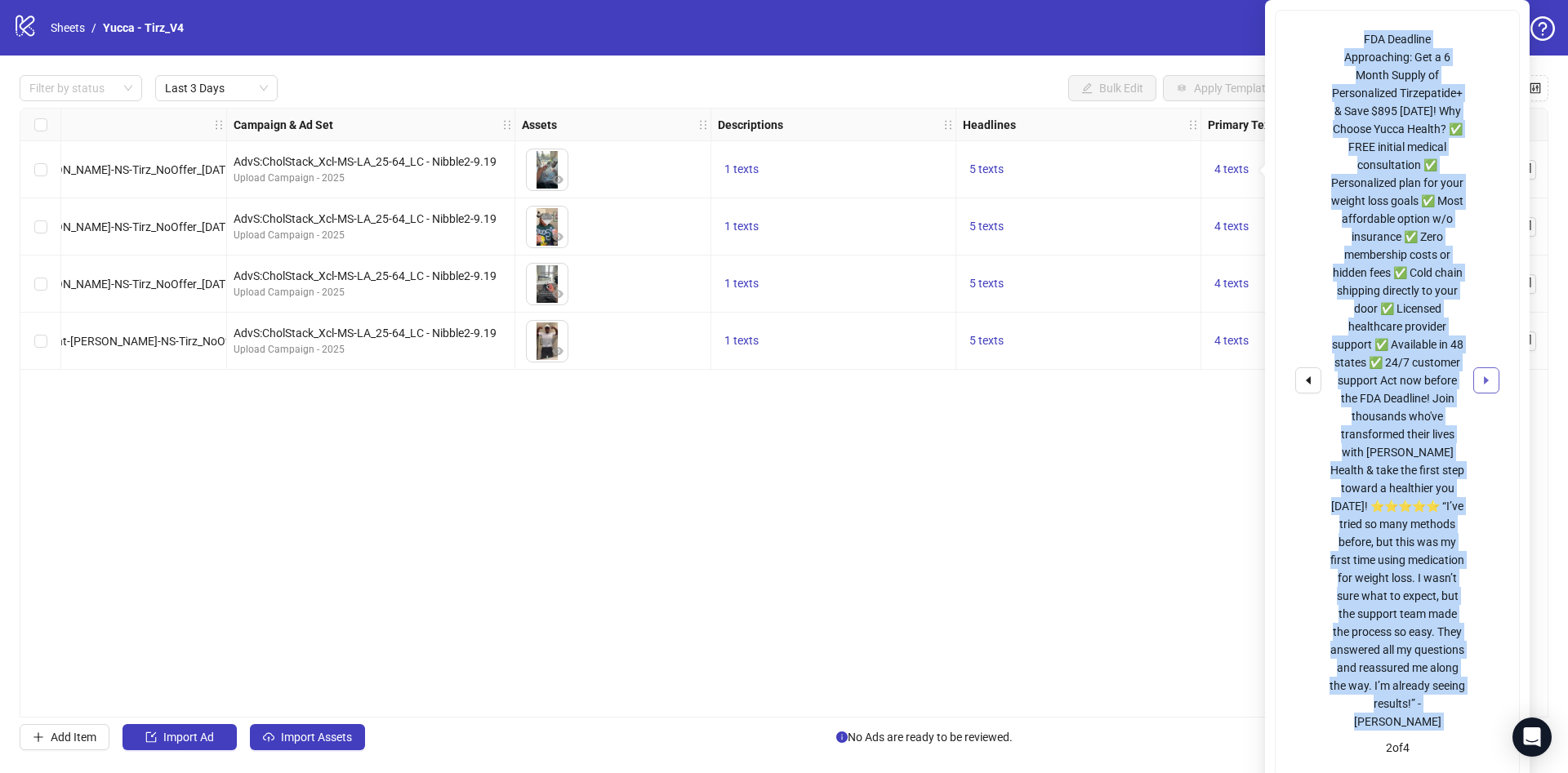
click at [1492, 156] on div "FDA Deadline Approaching: Get a 6 Month Supply of Personalized Tirzepatide+ & S…" at bounding box center [1397, 380] width 204 height 700
click at [1410, 240] on div "FDA Deadline Approaching: Get a 6 Month Supply of Personalized Tirzepatide+ & S…" at bounding box center [1397, 380] width 136 height 700
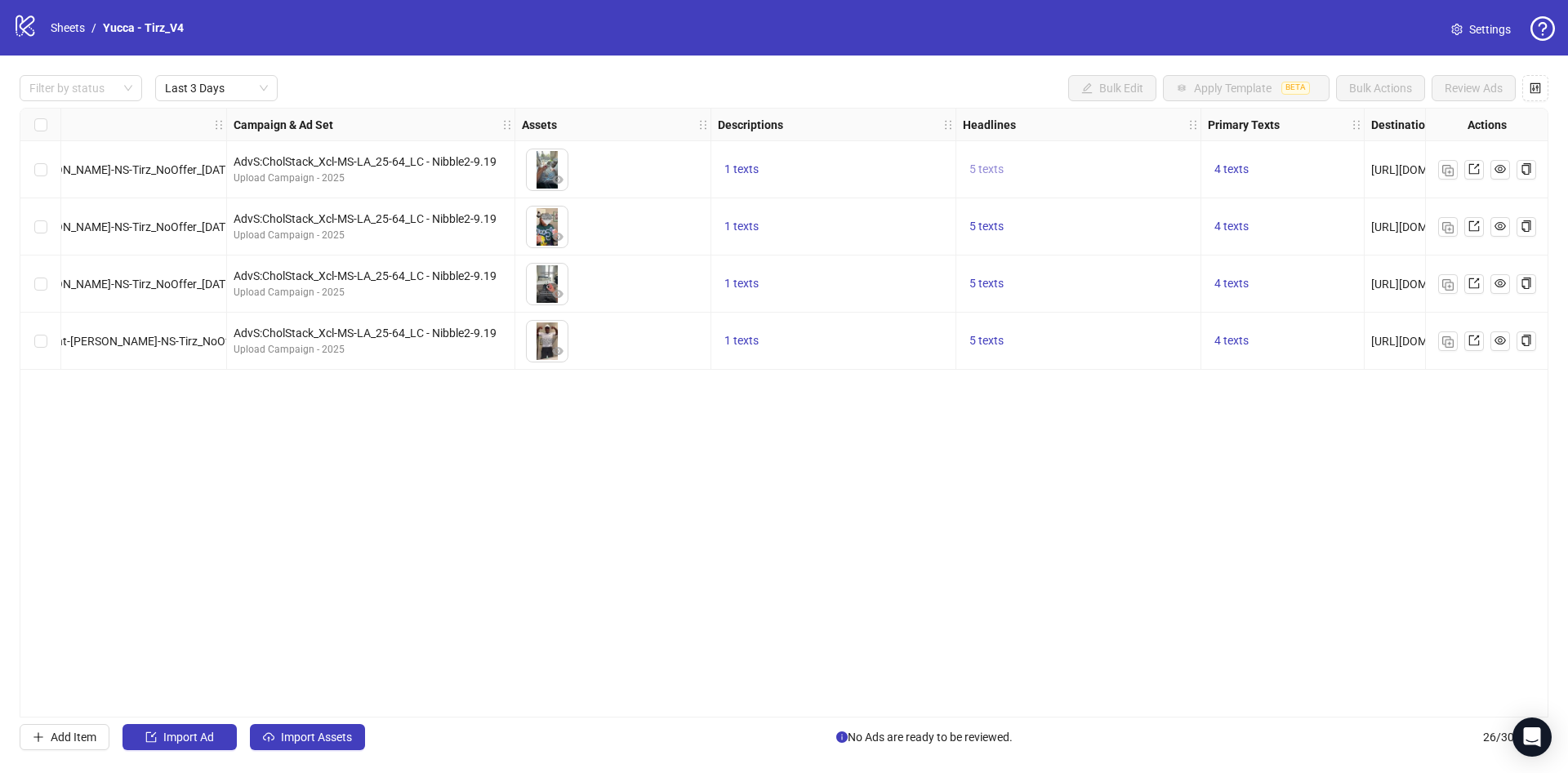
click at [974, 166] on span "5 texts" at bounding box center [986, 169] width 34 height 13
click at [1228, 153] on button "button" at bounding box center [1241, 158] width 26 height 26
click at [1238, 152] on icon "caret-right" at bounding box center [1241, 158] width 11 height 11
